Goal: Use online tool/utility: Utilize a website feature to perform a specific function

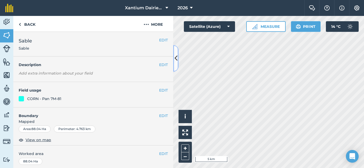
click at [175, 55] on icon at bounding box center [175, 58] width 3 height 9
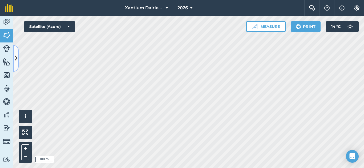
click at [16, 57] on icon at bounding box center [16, 58] width 3 height 9
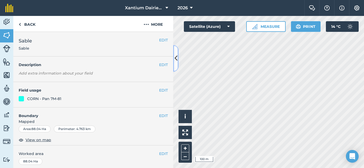
scroll to position [108, 0]
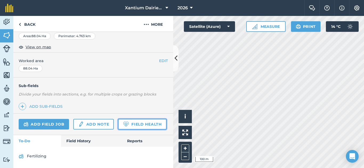
click at [118, 122] on link "Field Health" at bounding box center [142, 124] width 48 height 11
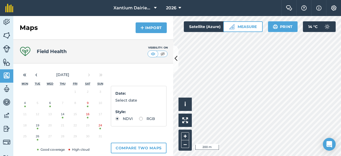
click at [36, 138] on button "26" at bounding box center [37, 137] width 13 height 11
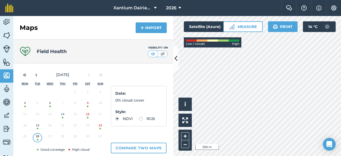
click at [139, 120] on label "RGB" at bounding box center [147, 119] width 16 height 4
radio input "true"
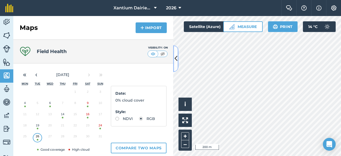
click at [177, 59] on button at bounding box center [175, 58] width 5 height 27
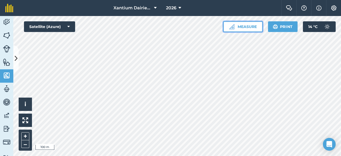
click at [236, 27] on button "Measure" at bounding box center [242, 26] width 39 height 11
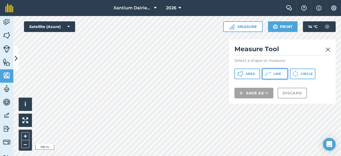
click at [277, 72] on span "Line" at bounding box center [277, 74] width 8 height 4
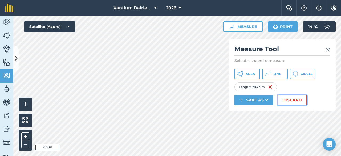
click at [289, 100] on button "Discard" at bounding box center [291, 99] width 29 height 11
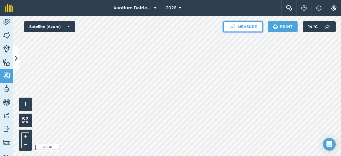
click at [241, 27] on button "Measure" at bounding box center [242, 26] width 39 height 11
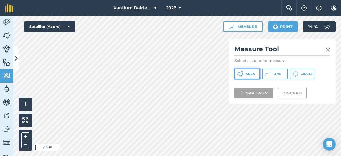
click at [244, 73] on button "Area" at bounding box center [247, 73] width 26 height 11
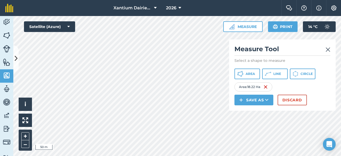
click at [325, 49] on h2 "Measure Tool" at bounding box center [282, 50] width 96 height 11
click at [294, 98] on button "Discard" at bounding box center [291, 99] width 29 height 11
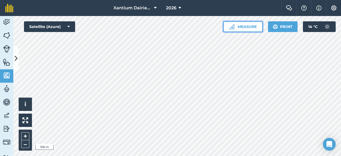
click at [249, 26] on button "Measure" at bounding box center [242, 26] width 39 height 11
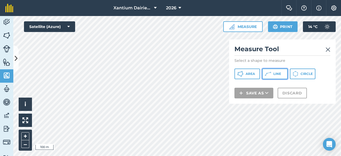
click at [273, 75] on span "Line" at bounding box center [277, 74] width 8 height 4
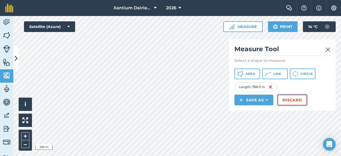
click at [292, 99] on button "Discard" at bounding box center [291, 99] width 29 height 11
